Goal: Information Seeking & Learning: Learn about a topic

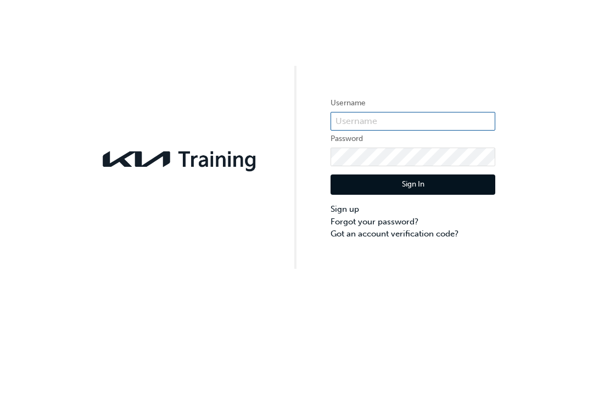
click at [376, 121] on input "text" at bounding box center [413, 121] width 165 height 19
click at [413, 185] on button "Sign In" at bounding box center [413, 185] width 165 height 21
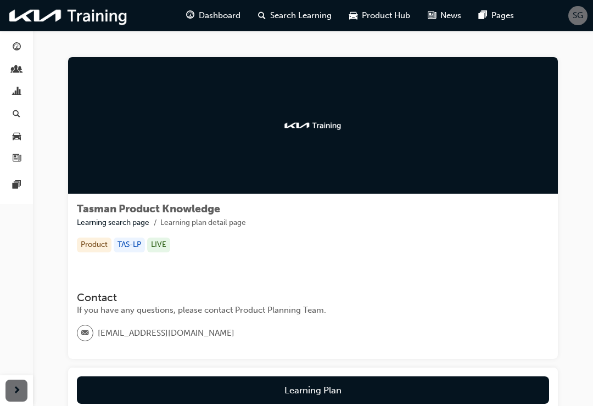
click at [94, 238] on div "Product" at bounding box center [94, 245] width 35 height 15
click at [341, 160] on div at bounding box center [313, 125] width 490 height 137
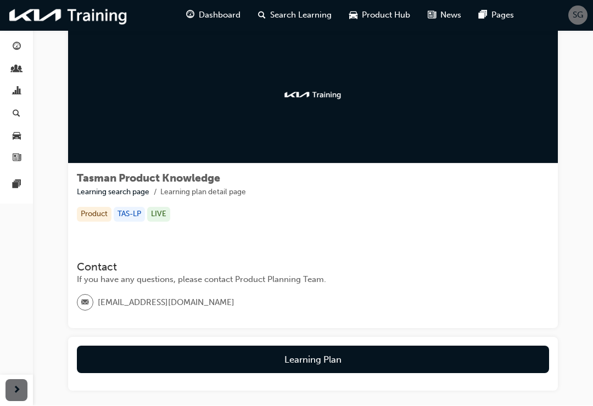
click at [328, 356] on button "Learning Plan" at bounding box center [313, 359] width 472 height 27
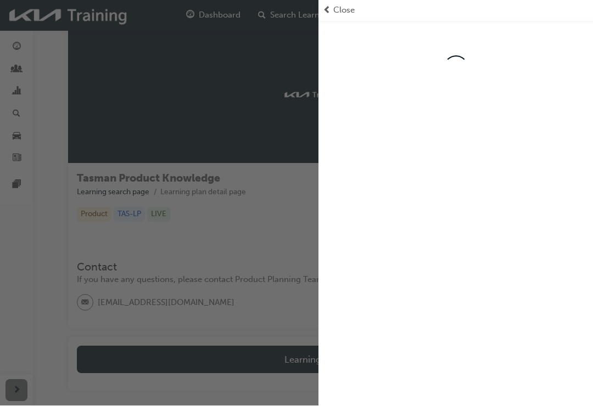
scroll to position [31, 0]
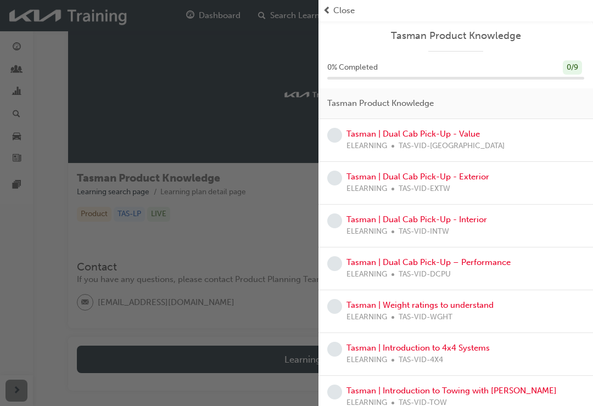
click at [428, 137] on link "Tasman | Dual Cab Pick-Up - Value" at bounding box center [412, 134] width 133 height 10
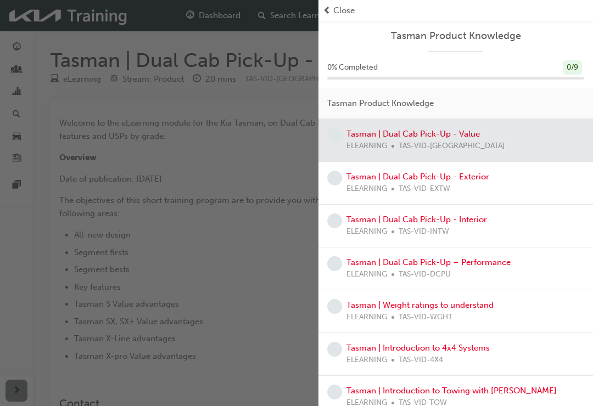
click at [473, 135] on div at bounding box center [455, 140] width 275 height 42
click at [432, 139] on div at bounding box center [455, 140] width 275 height 42
click at [352, 13] on span "Close" at bounding box center [343, 10] width 21 height 13
click at [350, 9] on span "Close" at bounding box center [343, 10] width 21 height 13
click at [347, 11] on span "Close" at bounding box center [343, 10] width 21 height 13
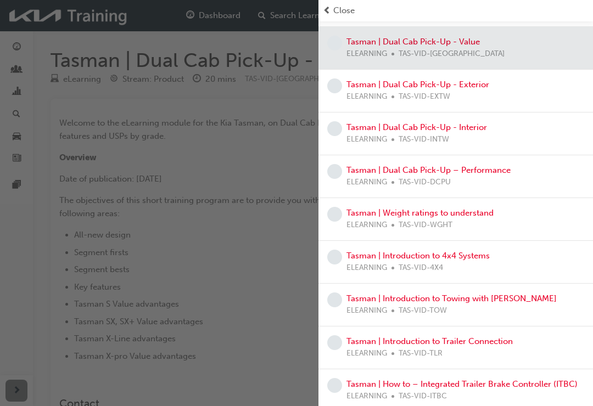
scroll to position [92, 0]
click at [270, 271] on div "button" at bounding box center [159, 203] width 318 height 406
click at [345, 11] on span "Close" at bounding box center [343, 10] width 21 height 13
click at [234, 295] on div "button" at bounding box center [159, 203] width 318 height 406
click at [233, 295] on div "button" at bounding box center [159, 203] width 318 height 406
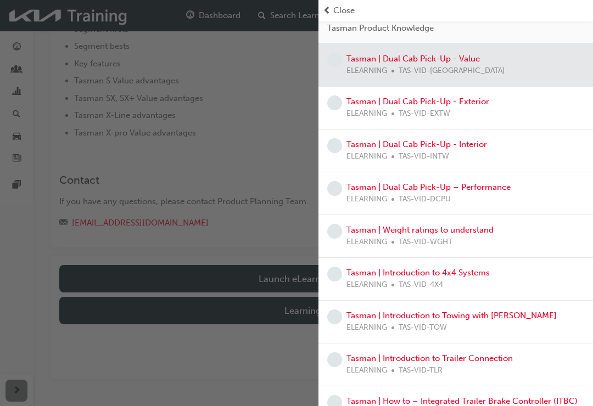
scroll to position [251, 0]
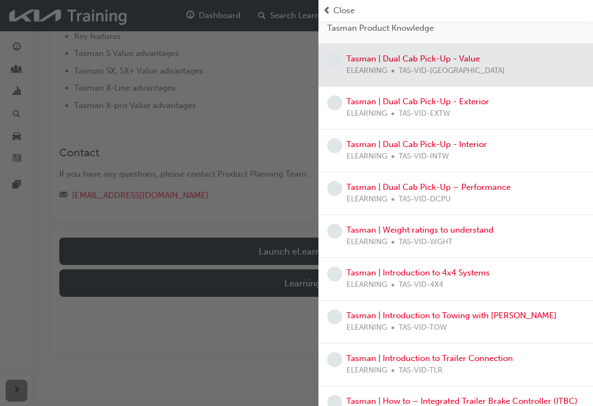
click at [296, 245] on div "button" at bounding box center [159, 203] width 318 height 406
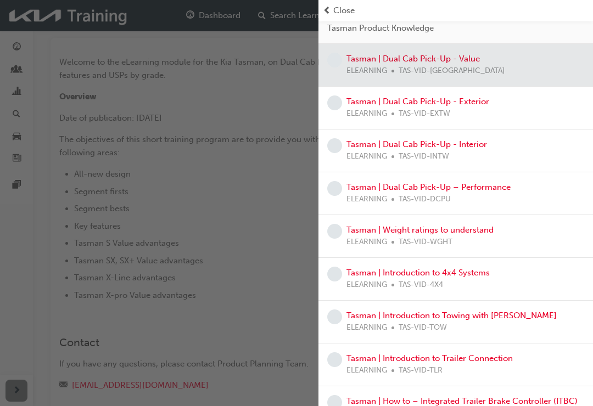
scroll to position [0, 0]
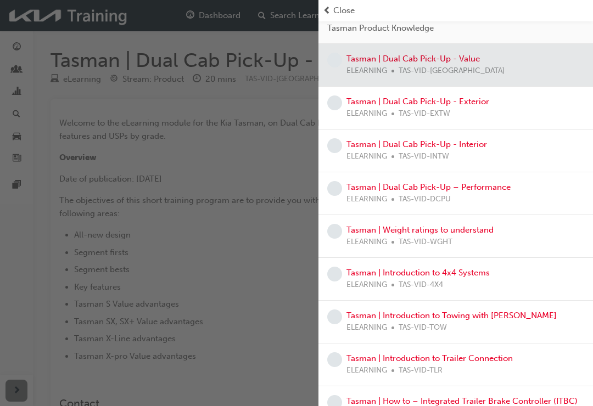
click at [105, 246] on div "button" at bounding box center [159, 203] width 318 height 406
click at [108, 237] on div "button" at bounding box center [159, 203] width 318 height 406
click at [343, 8] on span "Close" at bounding box center [343, 10] width 21 height 13
click at [343, 15] on span "Close" at bounding box center [343, 10] width 21 height 13
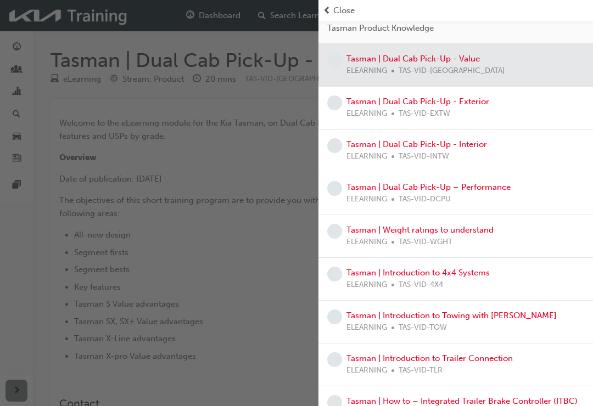
click at [343, 15] on span "Close" at bounding box center [343, 10] width 21 height 13
click at [457, 61] on div at bounding box center [455, 65] width 275 height 42
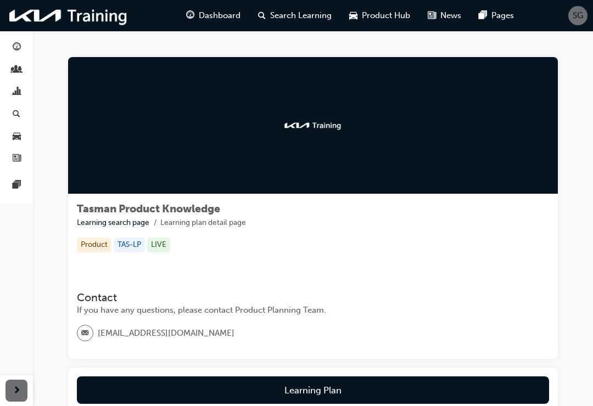
click at [218, 16] on span "Dashboard" at bounding box center [220, 15] width 42 height 13
click at [387, 126] on div at bounding box center [313, 125] width 490 height 137
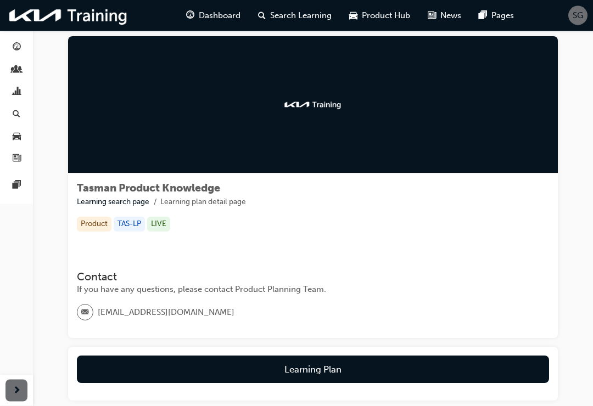
scroll to position [23, 0]
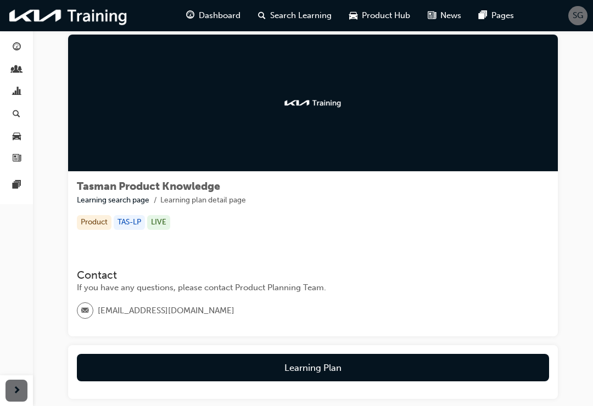
click at [97, 219] on div "Product" at bounding box center [94, 222] width 35 height 15
click at [134, 219] on div "TAS-LP" at bounding box center [129, 222] width 31 height 15
click at [134, 218] on div "TAS-LP" at bounding box center [129, 222] width 31 height 15
click at [248, 365] on button "Learning Plan" at bounding box center [313, 367] width 472 height 27
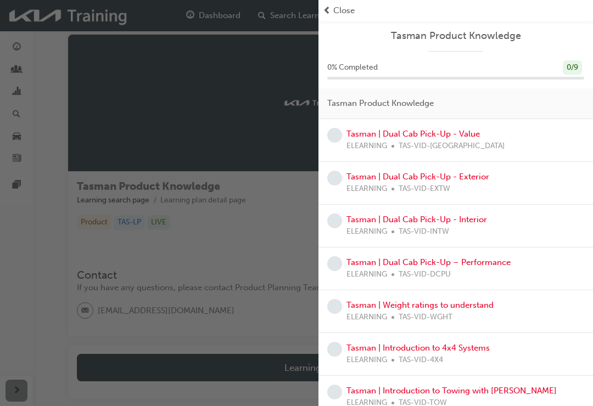
click at [339, 131] on span "learningRecordVerb_NONE-icon" at bounding box center [334, 135] width 15 height 15
click at [459, 132] on link "Tasman | Dual Cab Pick-Up - Value" at bounding box center [412, 134] width 133 height 10
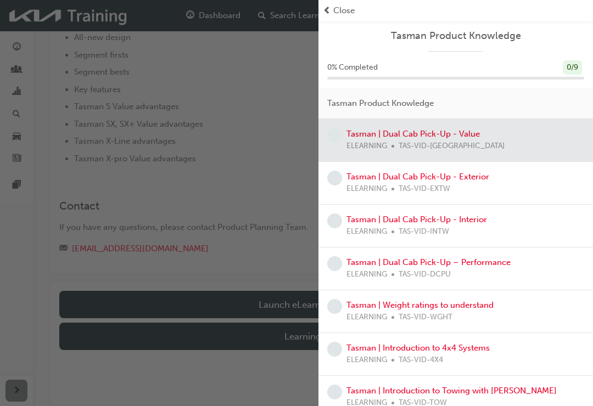
scroll to position [197, 0]
click at [346, 10] on span "Close" at bounding box center [343, 10] width 21 height 13
click at [279, 301] on div "button" at bounding box center [159, 203] width 318 height 406
click at [281, 299] on div "button" at bounding box center [159, 203] width 318 height 406
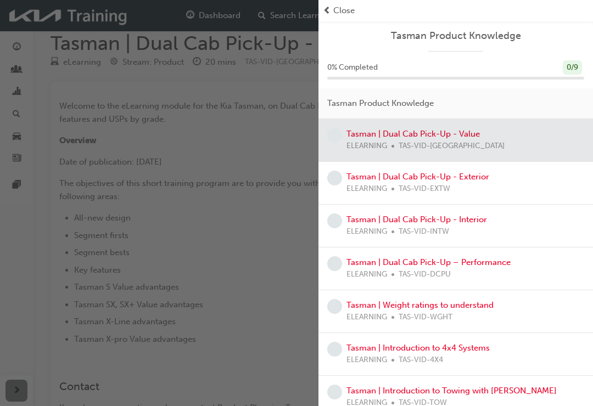
scroll to position [0, 0]
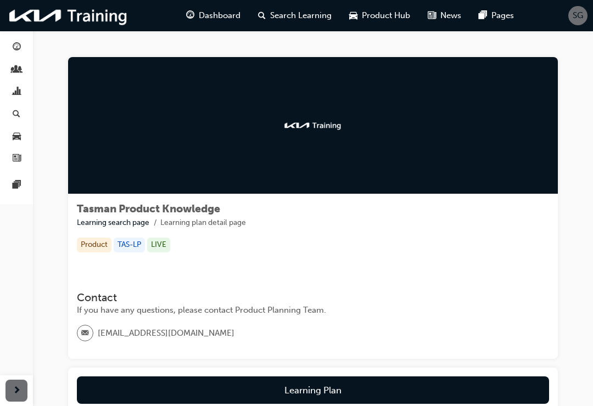
click at [576, 17] on span "SG" at bounding box center [578, 15] width 10 height 13
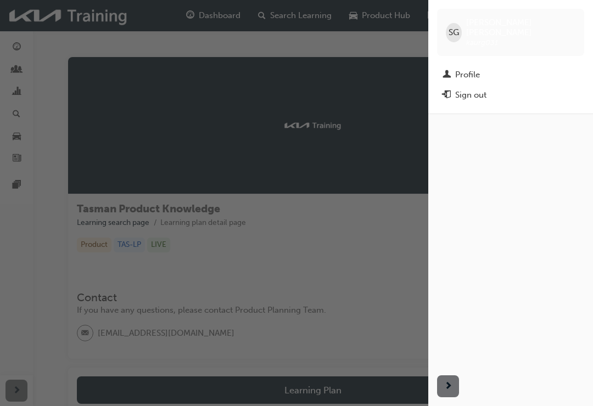
click at [471, 89] on div "Sign out" at bounding box center [470, 95] width 31 height 13
